Goal: Transaction & Acquisition: Purchase product/service

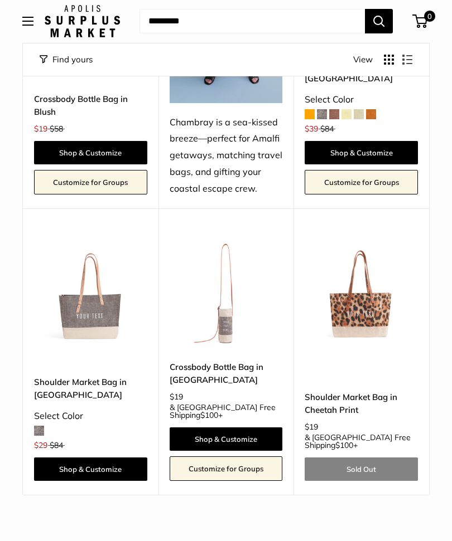
scroll to position [3146, 0]
click at [85, 236] on img at bounding box center [90, 292] width 113 height 113
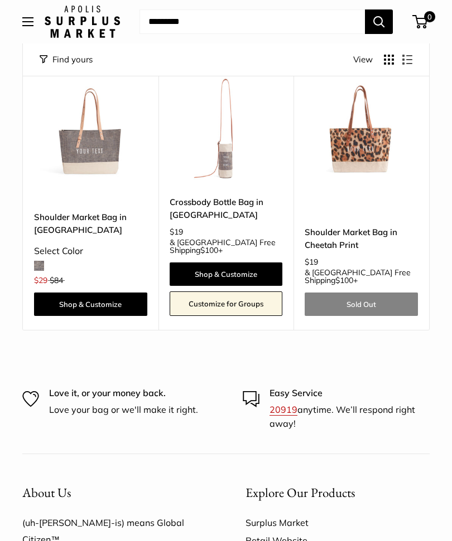
scroll to position [3312, 0]
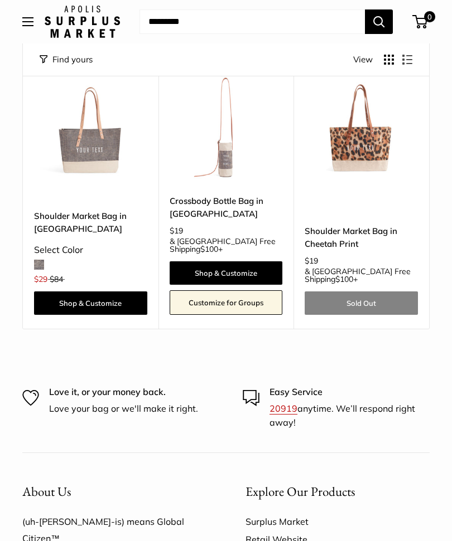
click at [295, 531] on link "Retail Website" at bounding box center [337, 540] width 184 height 18
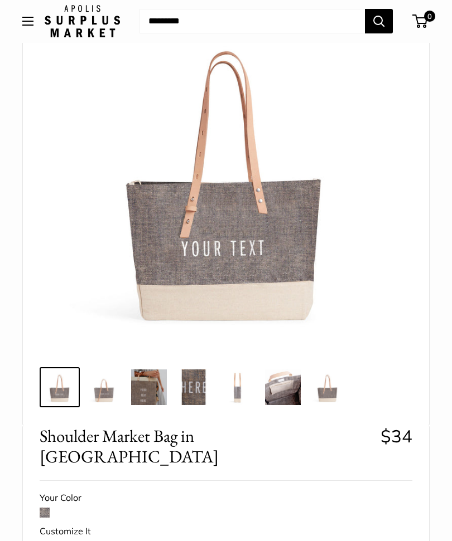
scroll to position [115, 0]
click at [101, 376] on img at bounding box center [104, 388] width 36 height 36
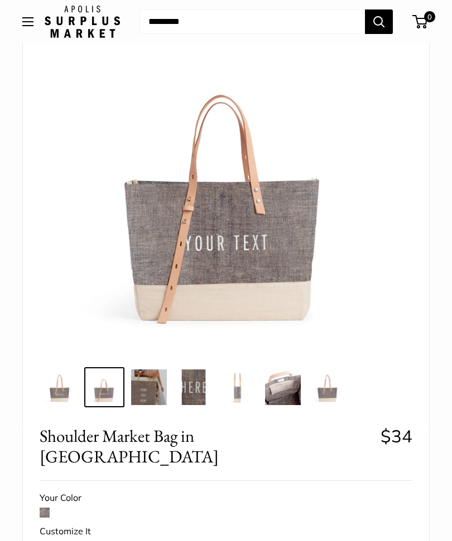
click at [149, 377] on img at bounding box center [149, 388] width 36 height 36
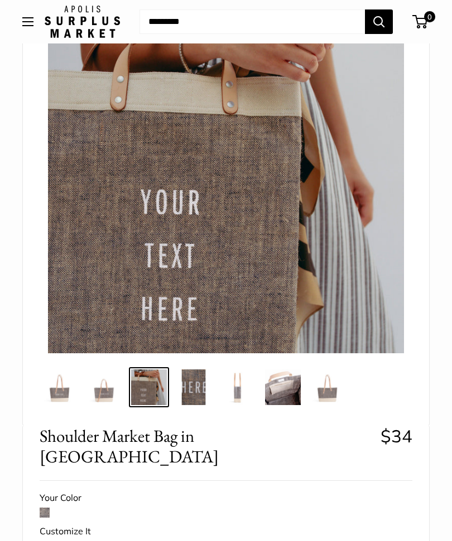
click at [190, 376] on img at bounding box center [194, 388] width 36 height 36
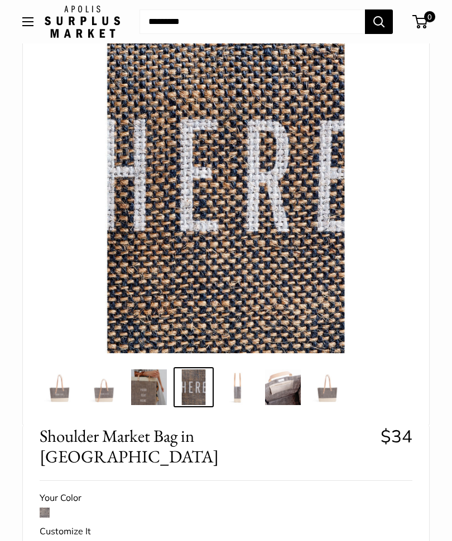
click at [239, 376] on img at bounding box center [238, 388] width 36 height 36
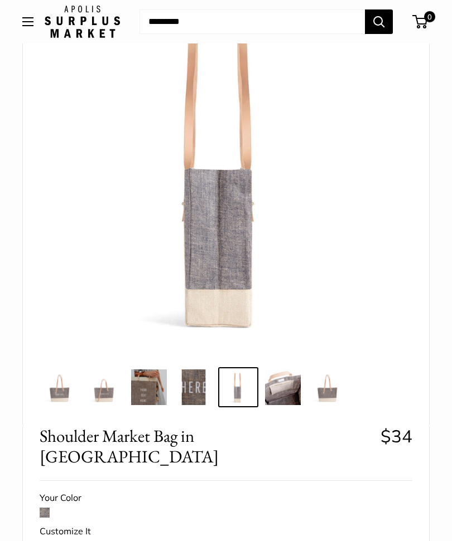
click at [283, 374] on img at bounding box center [283, 388] width 36 height 36
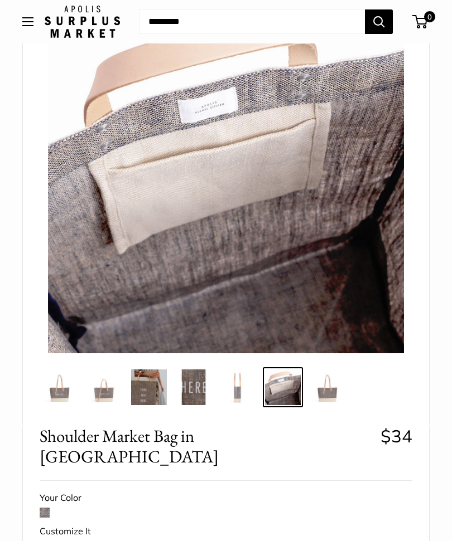
click at [324, 379] on img at bounding box center [327, 388] width 36 height 36
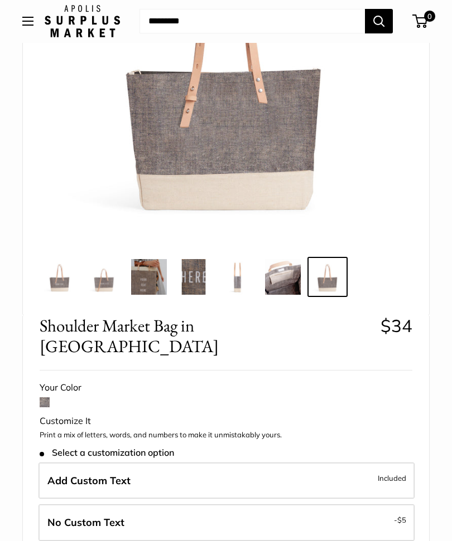
scroll to position [226, 0]
click at [142, 265] on img at bounding box center [149, 277] width 36 height 36
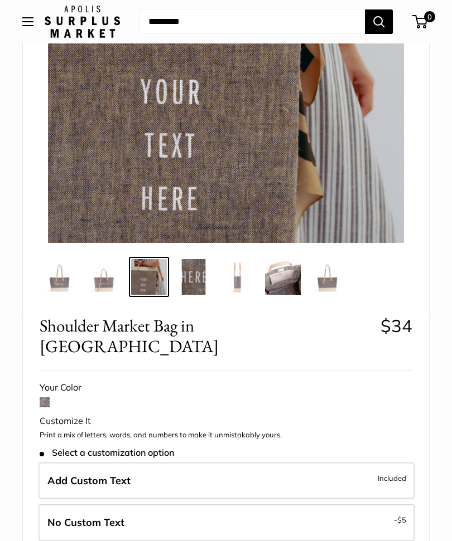
click at [238, 267] on img at bounding box center [238, 277] width 36 height 36
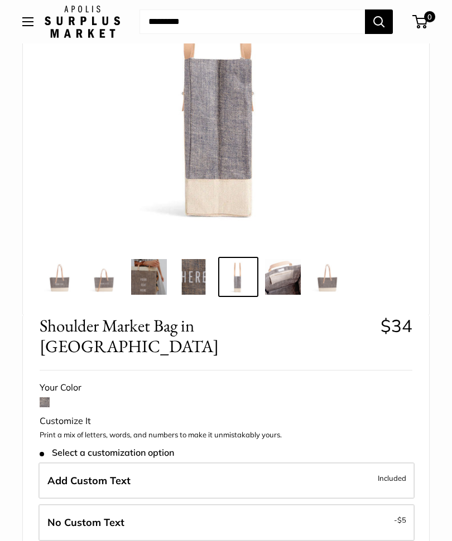
click at [290, 269] on img at bounding box center [283, 277] width 36 height 36
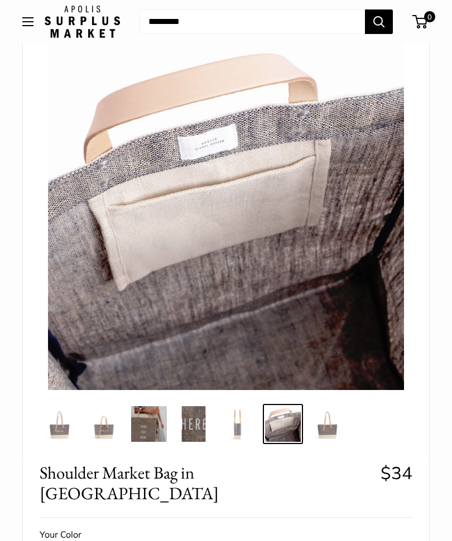
scroll to position [0, 0]
